Goal: Task Accomplishment & Management: Use online tool/utility

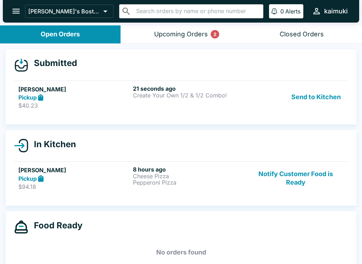
click at [214, 112] on link "[PERSON_NAME] Pickup $40.23 21 seconds ago Create Your Own 1/2 & 1/2 Combo! Sen…" at bounding box center [181, 97] width 334 height 33
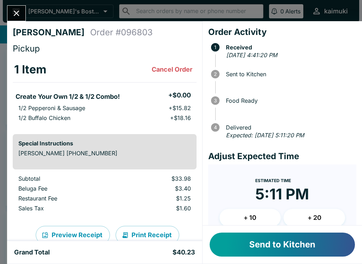
click at [15, 20] on button "Close" at bounding box center [16, 13] width 18 height 15
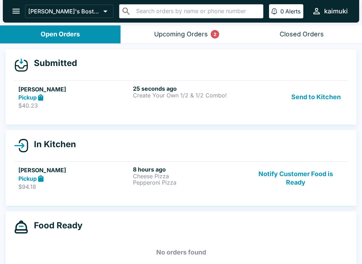
click at [181, 100] on div "25 seconds ago Create Your Own 1/2 & 1/2 Combo!" at bounding box center [189, 97] width 112 height 24
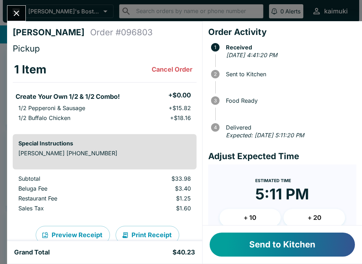
click at [325, 234] on button "Send to Kitchen" at bounding box center [281, 245] width 145 height 24
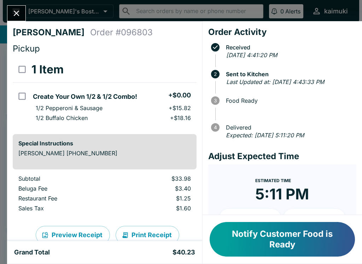
click at [23, 13] on button "Close" at bounding box center [16, 13] width 18 height 15
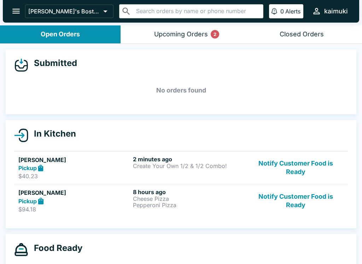
click at [208, 42] on button "Upcoming Orders 2" at bounding box center [180, 34] width 120 height 18
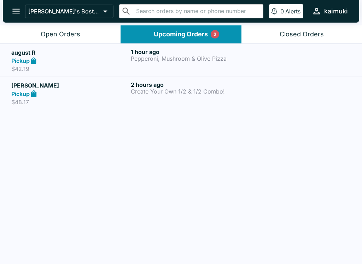
click at [242, 64] on div "1 hour ago Pepperoni, Mushroom & Olive Pizza" at bounding box center [189, 60] width 117 height 24
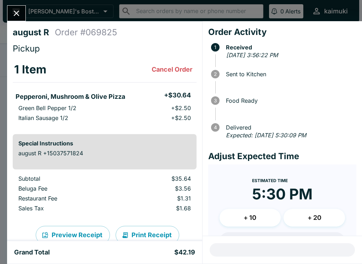
click at [22, 3] on div "august R Order # 069825 Pickup 1 Item Cancel Order Pepperoni, Mushroom & Olive …" at bounding box center [181, 132] width 362 height 264
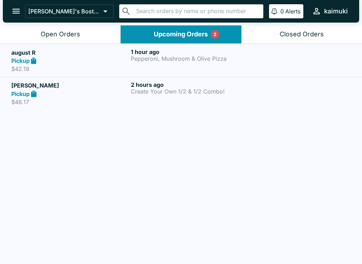
click at [78, 29] on button "Open Orders" at bounding box center [60, 34] width 120 height 18
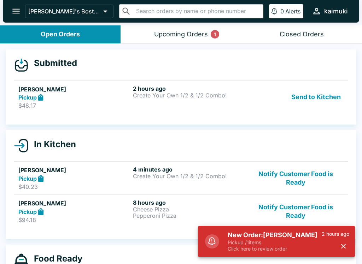
click at [282, 235] on h5 "New Order: [PERSON_NAME]" at bounding box center [275, 235] width 94 height 8
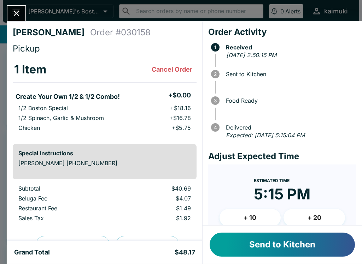
click at [196, 258] on div "Grand Total $48.17" at bounding box center [104, 252] width 195 height 23
click at [238, 215] on button "+ 10" at bounding box center [249, 218] width 61 height 18
click at [247, 233] on button "Send to Kitchen" at bounding box center [281, 245] width 145 height 24
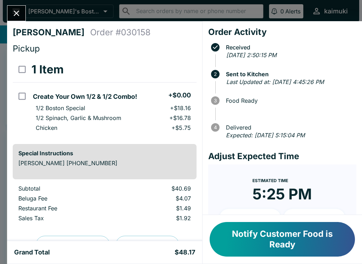
click at [22, 11] on button "Close" at bounding box center [16, 13] width 18 height 15
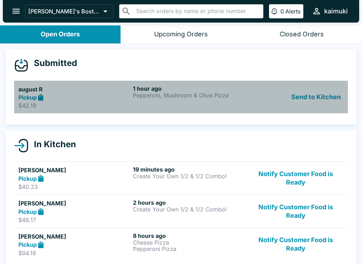
click at [231, 106] on div "1 hour ago Pepperoni, Mushroom & Olive Pizza" at bounding box center [189, 97] width 112 height 24
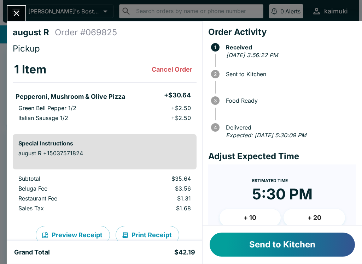
click at [274, 236] on button "Send to Kitchen" at bounding box center [281, 245] width 145 height 24
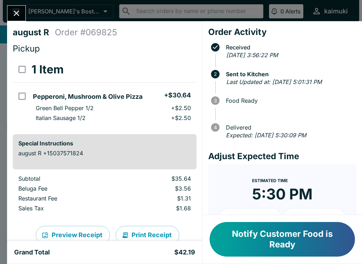
click at [10, 1] on div "august R Order # 069825 Pickup 1 Item Pepperoni, Mushroom & Olive Pizza + $30.6…" at bounding box center [181, 132] width 362 height 264
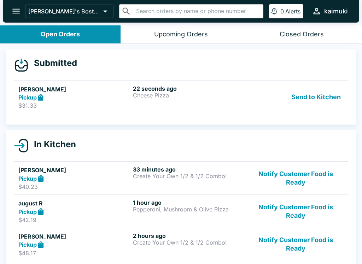
click at [18, 26] on button "Open Orders" at bounding box center [60, 34] width 120 height 18
click at [184, 81] on link "[PERSON_NAME] Pickup $31.33 22 seconds ago Cheese Pizza Send to Kitchen" at bounding box center [181, 97] width 334 height 33
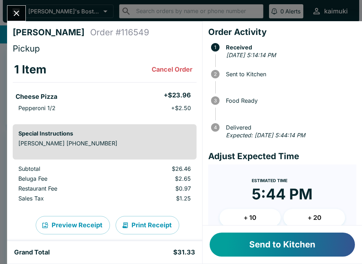
click at [280, 252] on button "Send to Kitchen" at bounding box center [281, 245] width 145 height 24
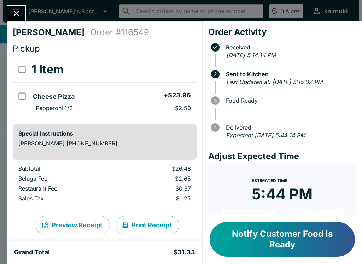
click at [8, 11] on button "Close" at bounding box center [16, 13] width 18 height 15
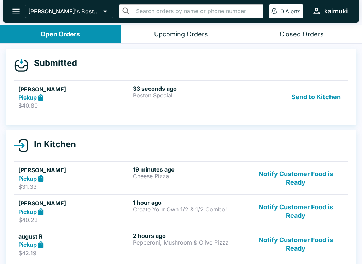
click at [130, 101] on div "Iris t Pickup $40.80" at bounding box center [74, 97] width 112 height 24
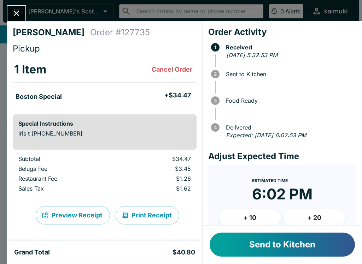
click at [81, 130] on p "Iris t [PHONE_NUMBER]" at bounding box center [104, 133] width 172 height 7
click at [90, 130] on p "Iris t [PHONE_NUMBER]" at bounding box center [104, 133] width 172 height 7
click at [39, 124] on h6 "Special Instructions" at bounding box center [104, 123] width 172 height 7
click at [303, 242] on button "Send to Kitchen" at bounding box center [281, 245] width 145 height 24
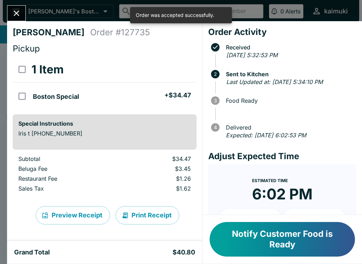
click at [12, 22] on div "Iris t Order # 127735 Pickup 1 Item Boston Special + $34.47 Special Instruction…" at bounding box center [104, 131] width 195 height 220
click at [20, 10] on icon "Close" at bounding box center [17, 13] width 10 height 10
